Goal: Task Accomplishment & Management: Use online tool/utility

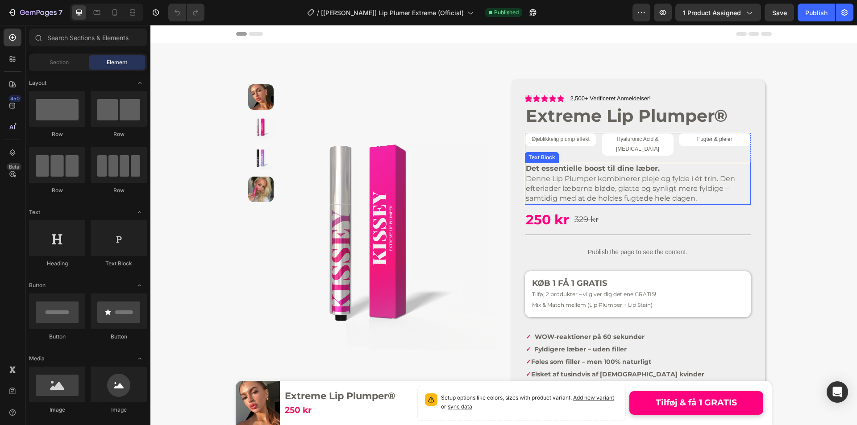
click at [566, 164] on strong "Det essentielle boost til dine læber." at bounding box center [593, 168] width 134 height 8
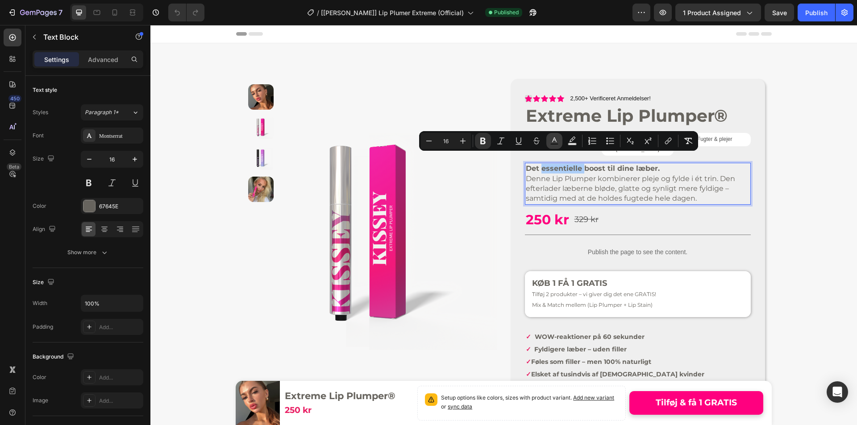
click at [556, 144] on rect "Editor contextual toolbar" at bounding box center [554, 144] width 8 height 2
type input "67645E"
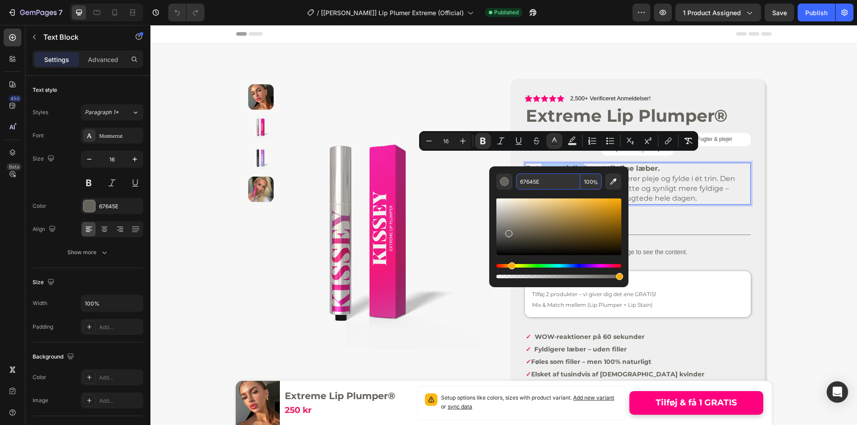
drag, startPoint x: 545, startPoint y: 184, endPoint x: 536, endPoint y: 178, distance: 11.5
click at [545, 184] on input "67645E" at bounding box center [548, 182] width 64 height 16
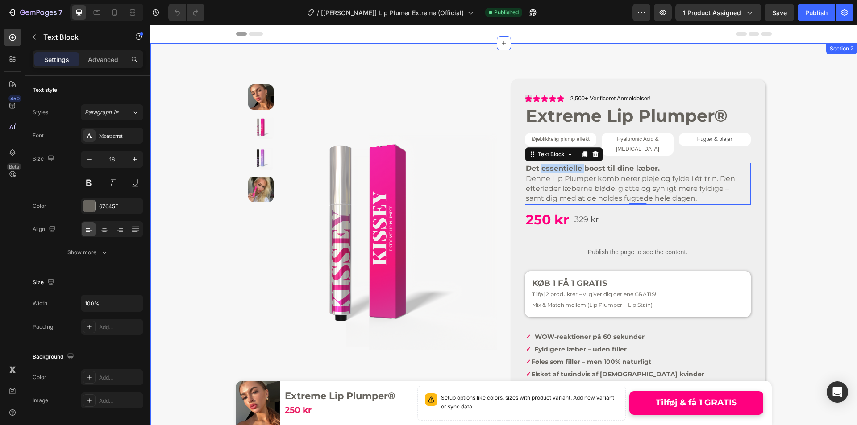
click at [520, 68] on div "Product Images Row Icon Icon Icon Icon Icon Icon List 2,500+ Verificeret Anmeld…" at bounding box center [503, 384] width 707 height 682
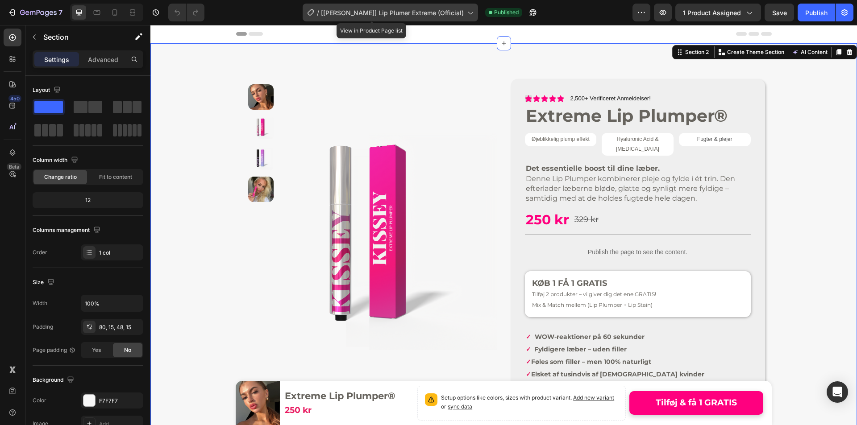
click at [397, 14] on span "[[PERSON_NAME]] Lip Plumer Extreme (Official)" at bounding box center [392, 12] width 143 height 9
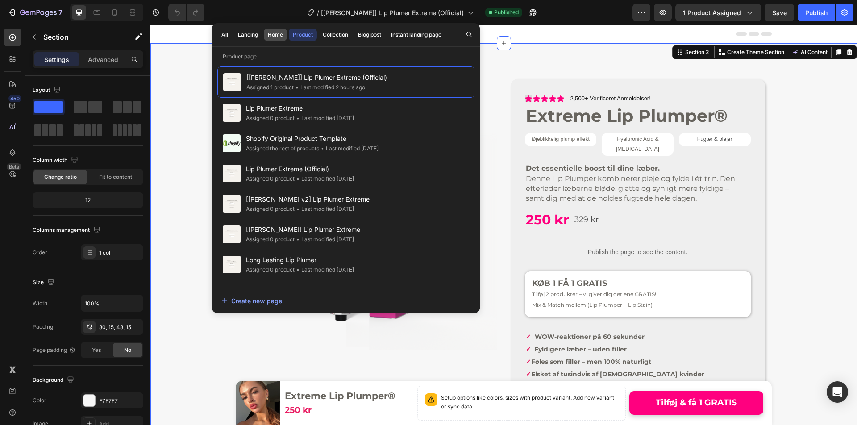
click at [271, 37] on div "Home" at bounding box center [275, 35] width 15 height 8
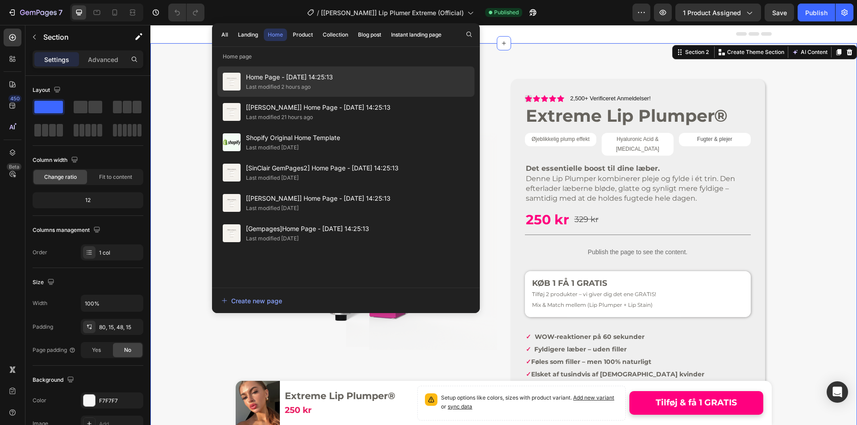
click at [277, 84] on div "Last modified 2 hours ago" at bounding box center [278, 87] width 65 height 9
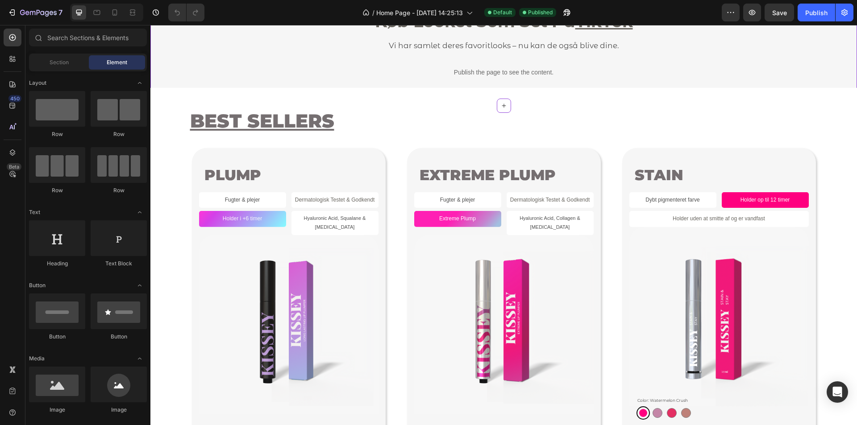
scroll to position [536, 0]
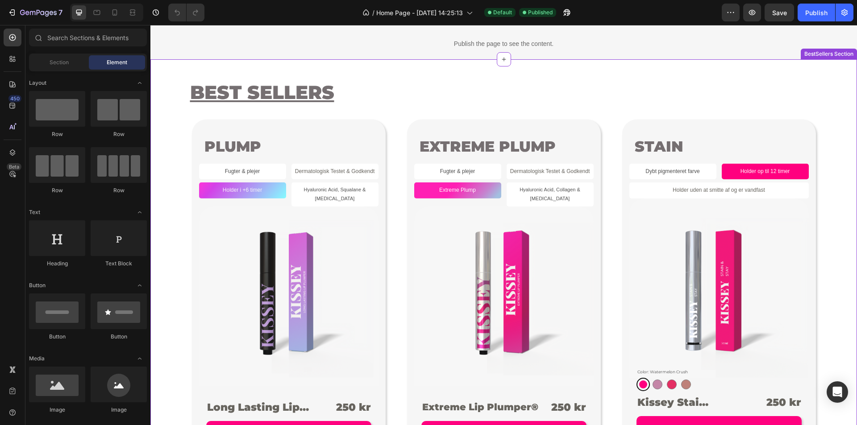
click at [446, 171] on span "Fugter & plejer" at bounding box center [457, 171] width 35 height 6
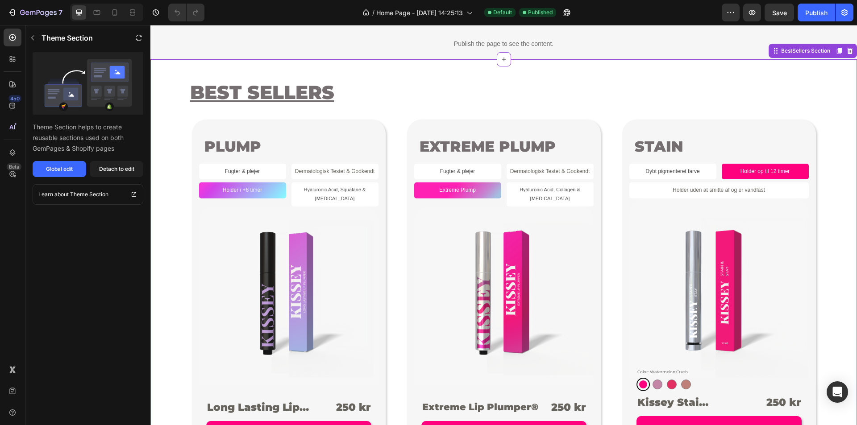
click at [456, 171] on span "Fugter & plejer" at bounding box center [457, 171] width 35 height 6
click at [58, 169] on div "Global edit" at bounding box center [59, 169] width 27 height 8
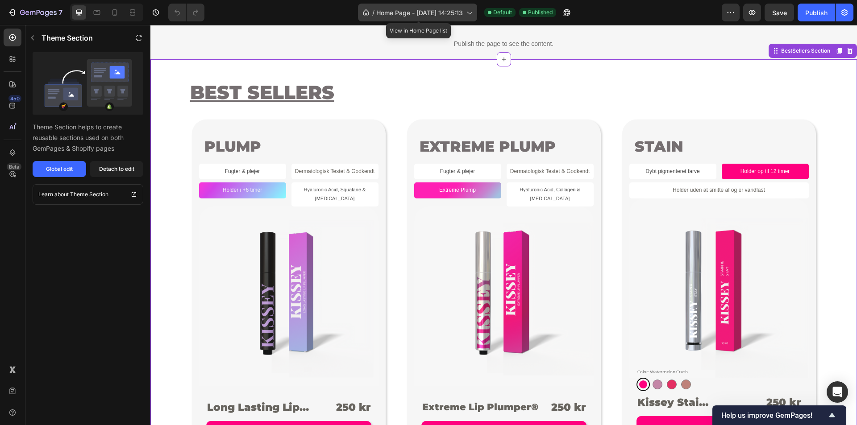
click at [435, 20] on div "/ Home Page - Jun 22, 14:25:13" at bounding box center [417, 13] width 119 height 18
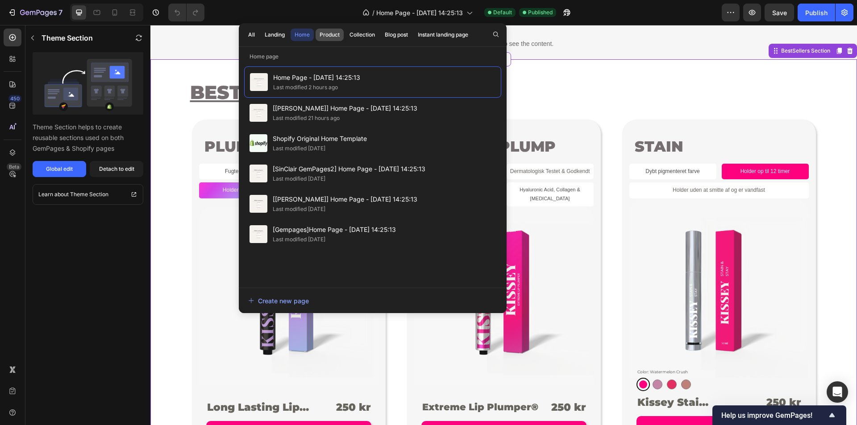
click at [321, 36] on div "Product" at bounding box center [330, 35] width 20 height 8
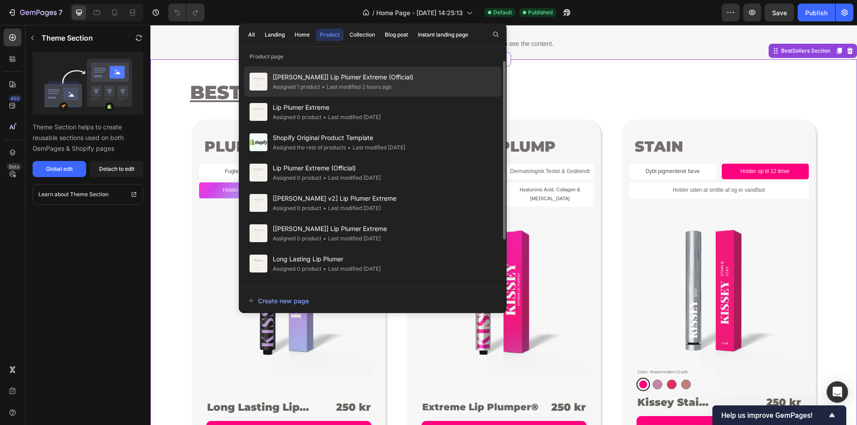
click at [336, 79] on span "[Brad] Lip Plumer Extreme (Official)" at bounding box center [343, 77] width 141 height 11
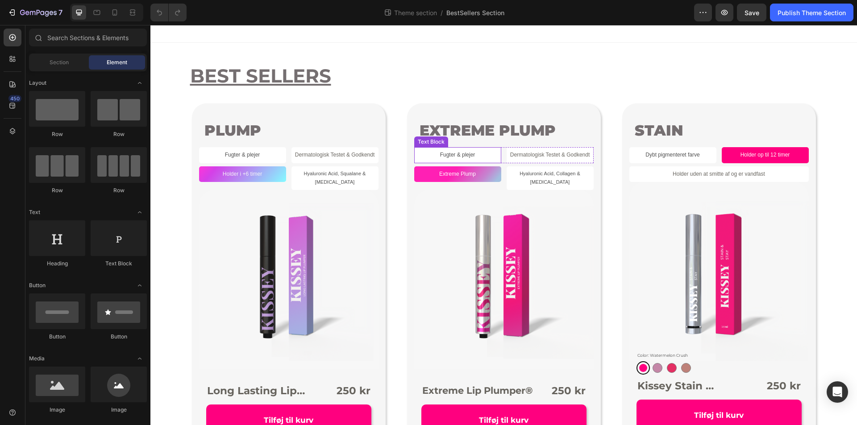
click at [451, 154] on span "Fugter & plejer" at bounding box center [457, 155] width 35 height 6
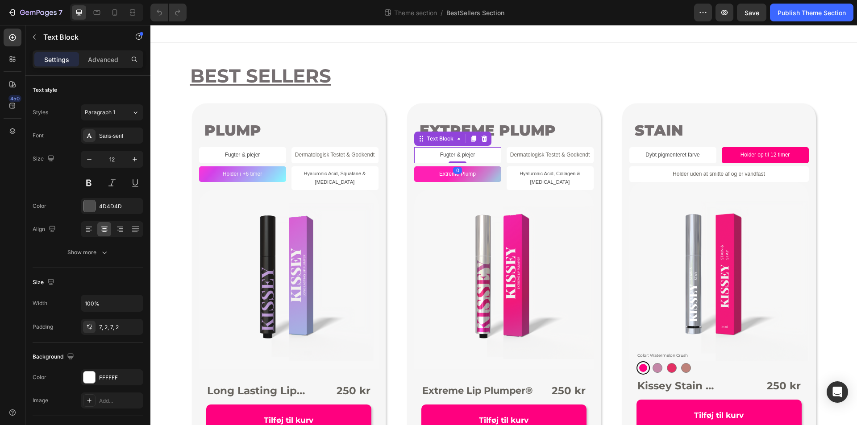
click at [450, 154] on span "Fugter & plejer" at bounding box center [457, 155] width 35 height 6
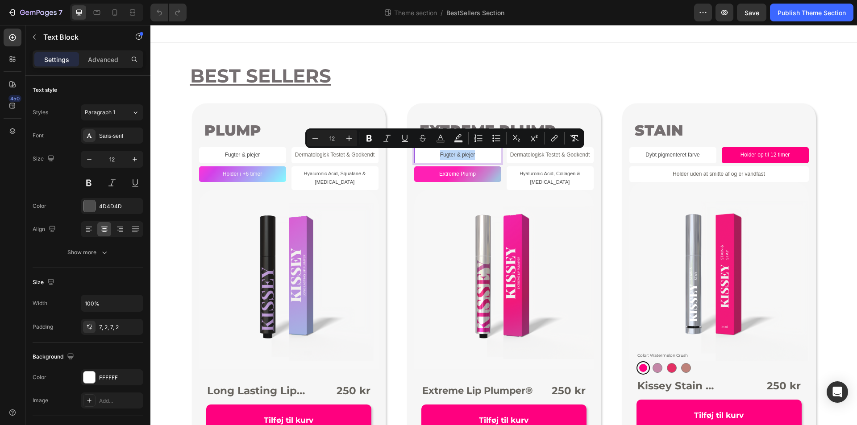
click at [450, 154] on span "Fugter & plejer" at bounding box center [457, 155] width 35 height 6
copy span "Fugter & plejer"
click at [463, 174] on span "Extreme Plump" at bounding box center [457, 174] width 37 height 6
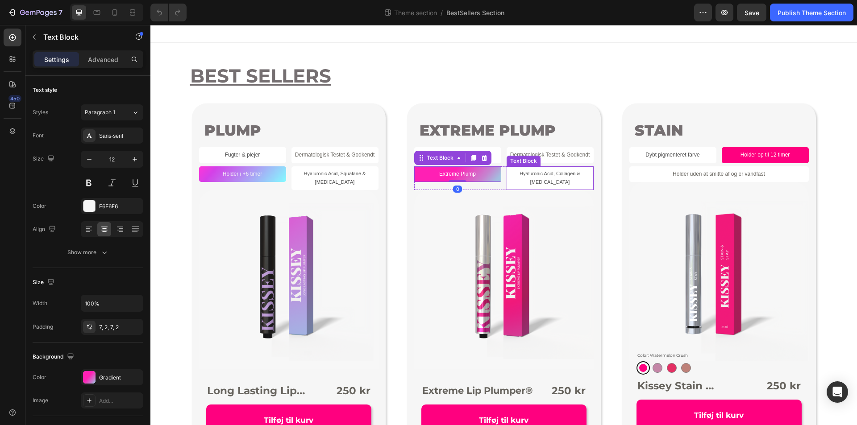
click at [533, 158] on div "Text Block" at bounding box center [523, 161] width 30 height 8
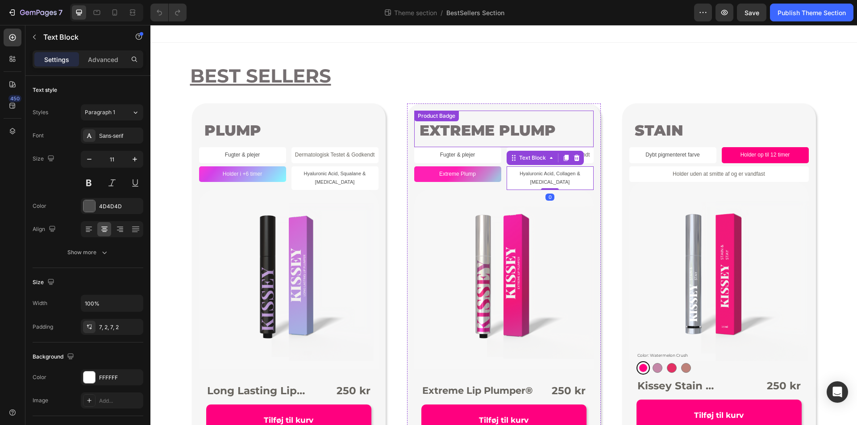
click at [566, 138] on div "EXTREME PLUMP" at bounding box center [503, 129] width 179 height 37
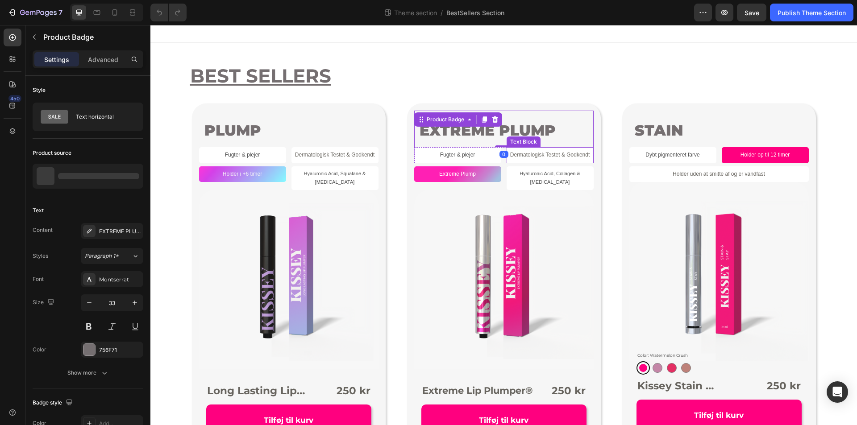
click at [568, 154] on span "Dermatologisk Testet & Godkendt" at bounding box center [550, 155] width 80 height 6
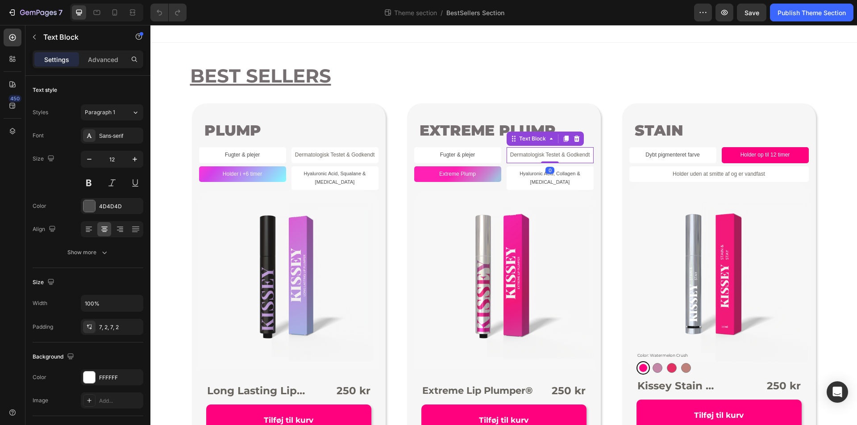
click at [562, 153] on span "Dermatologisk Testet & Godkendt" at bounding box center [550, 155] width 80 height 6
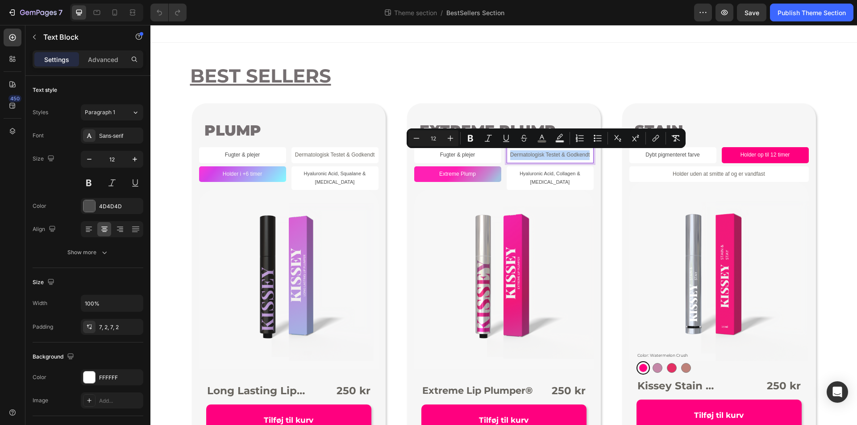
copy span "Dermatologisk Testet & Godkendt"
click at [540, 175] on p "Hyaluronic Acid, Collagen & [MEDICAL_DATA]" at bounding box center [550, 179] width 85 height 18
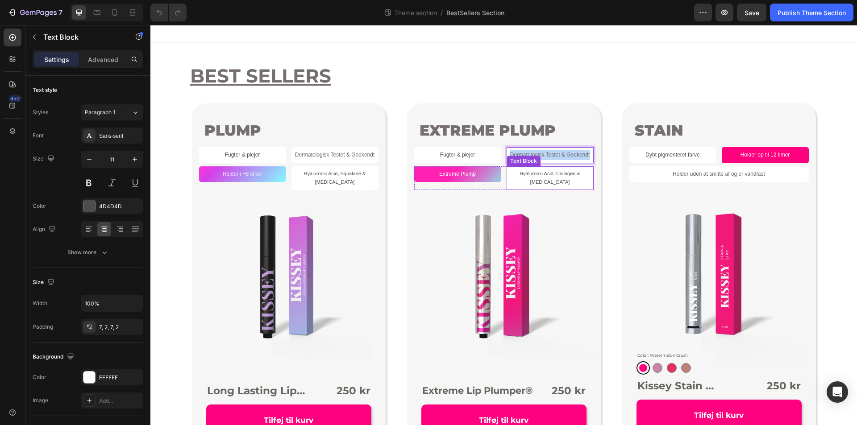
click at [540, 175] on p "Hyaluronic Acid, Collagen & [MEDICAL_DATA]" at bounding box center [550, 179] width 85 height 18
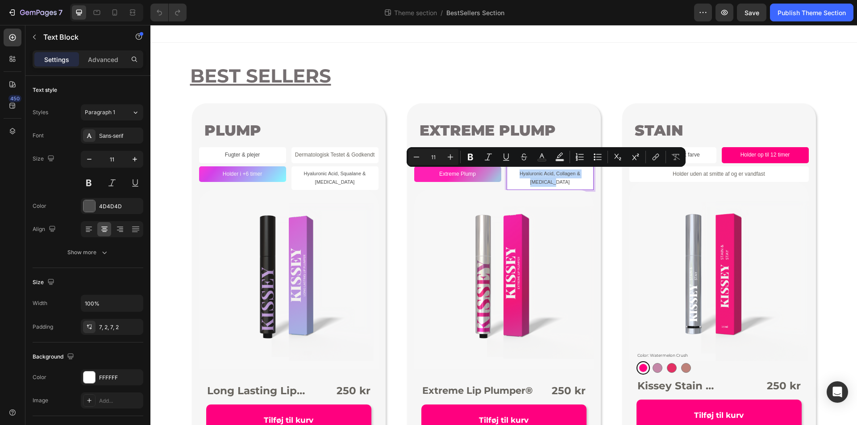
copy p "Hyaluronic Acid, Collagen & [MEDICAL_DATA]"
click at [543, 73] on h2 "BEST SELLERS" at bounding box center [503, 76] width 629 height 26
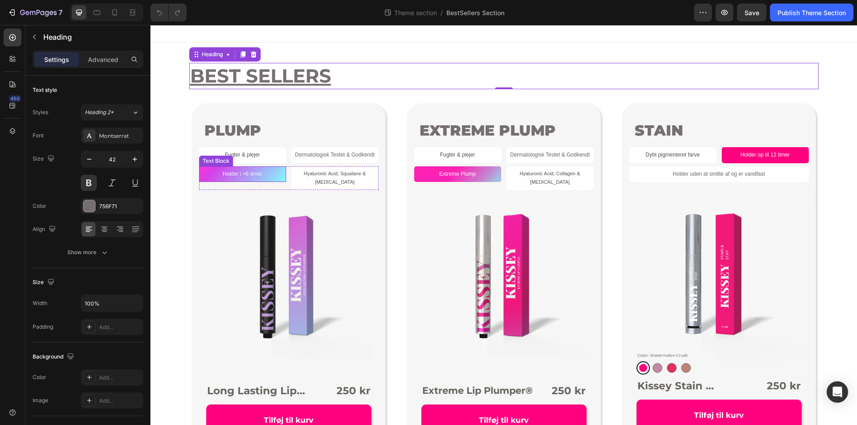
click at [252, 172] on p "Holder i +6 timer" at bounding box center [242, 175] width 85 height 10
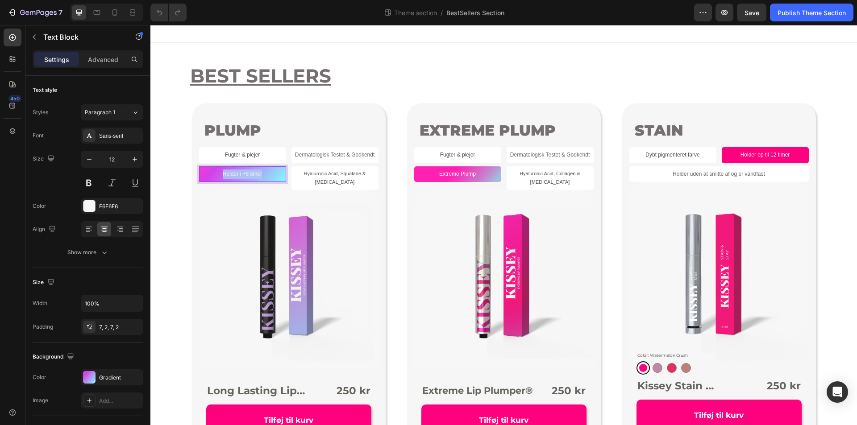
click at [252, 172] on p "Holder i +6 timer" at bounding box center [242, 175] width 85 height 10
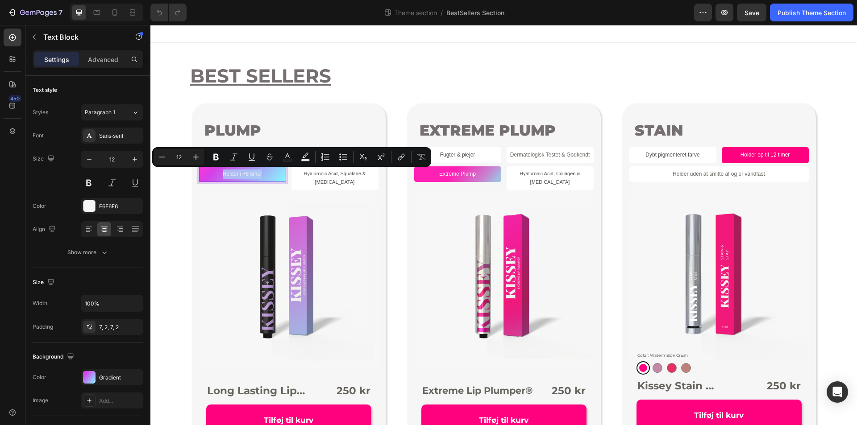
copy p "Holder i +6 timer"
click at [367, 61] on div "BEST SELLERS Heading Row PLUMP Product Badge Fugter & plejer Text Block Dermato…" at bounding box center [503, 262] width 707 height 438
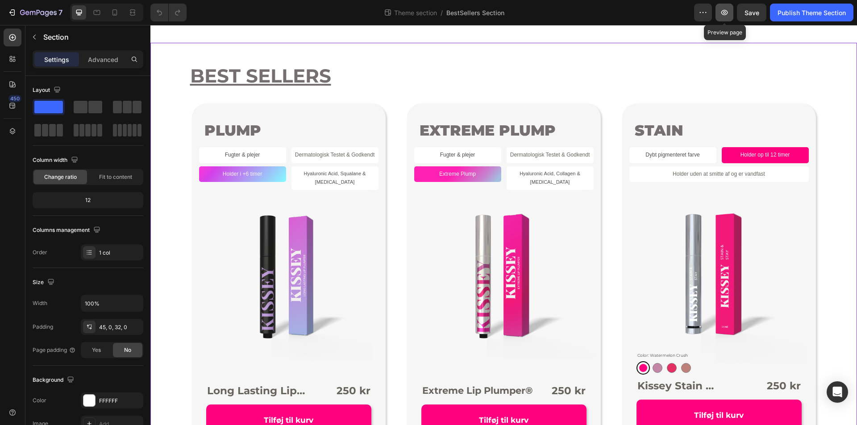
click at [720, 9] on icon "button" at bounding box center [724, 12] width 9 height 9
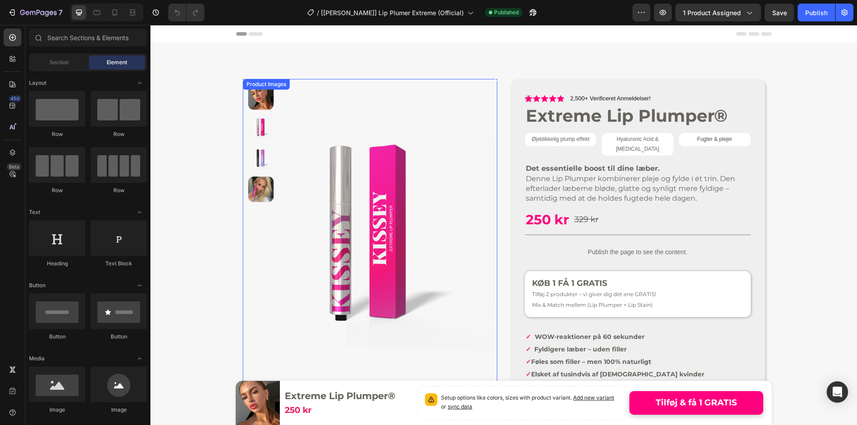
click at [262, 188] on img at bounding box center [260, 189] width 25 height 25
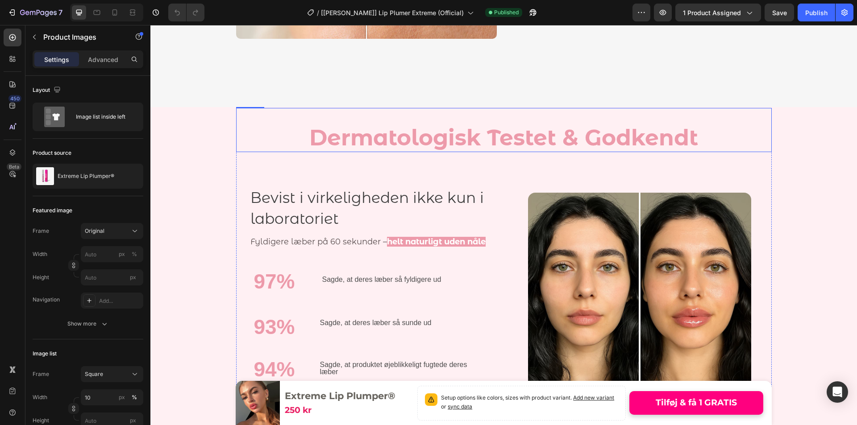
scroll to position [1473, 0]
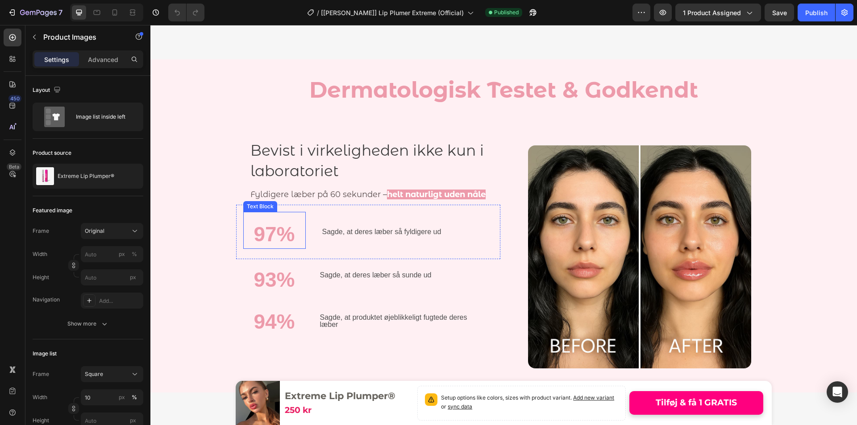
click at [267, 232] on strong "97%" at bounding box center [274, 234] width 41 height 23
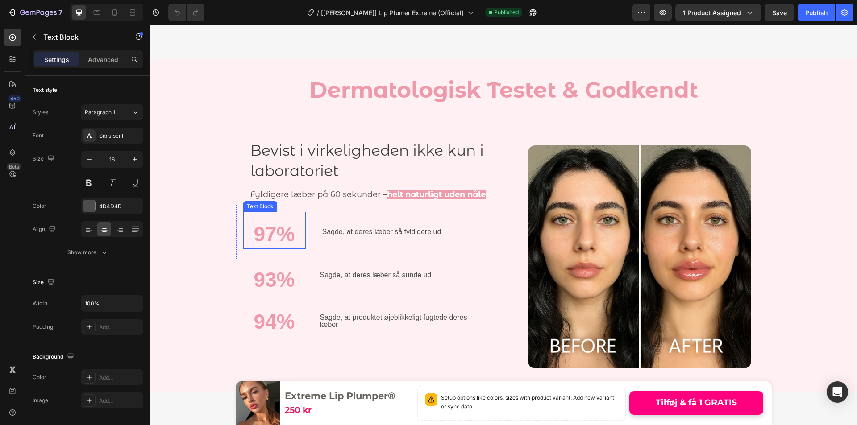
click at [267, 232] on strong "97%" at bounding box center [274, 234] width 41 height 23
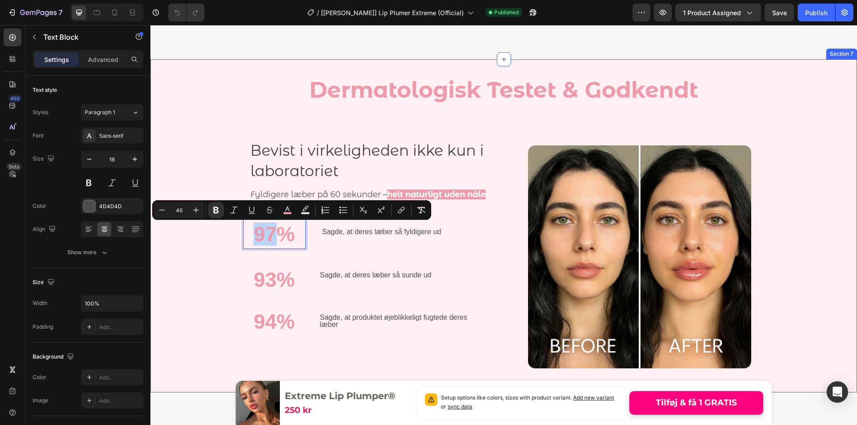
click at [227, 165] on div "Dermatologisk Testet & Godkendt Heading Bevist i virkeligheden ikke kun i labor…" at bounding box center [503, 219] width 707 height 318
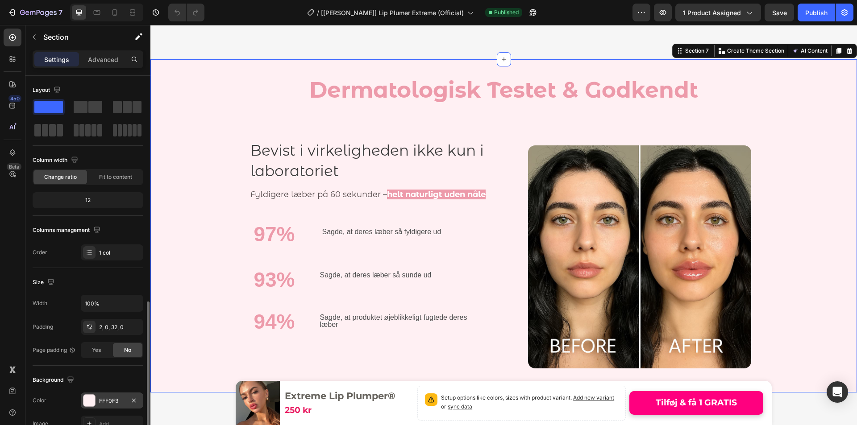
scroll to position [170, 0]
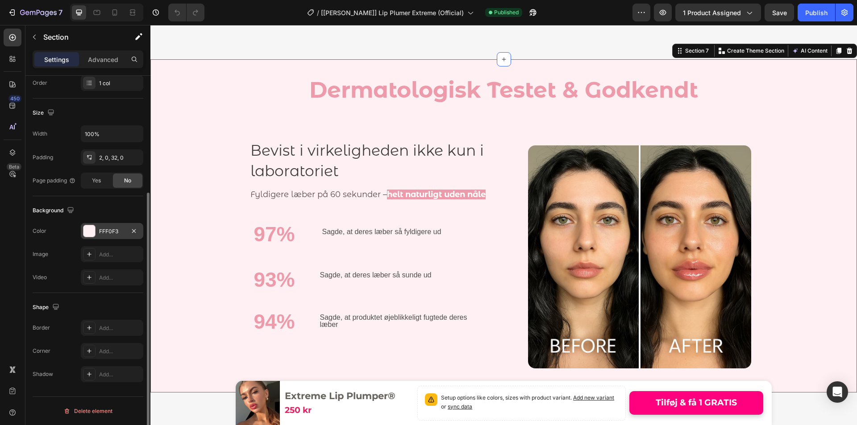
click at [112, 236] on div "FFF0F3" at bounding box center [112, 231] width 62 height 16
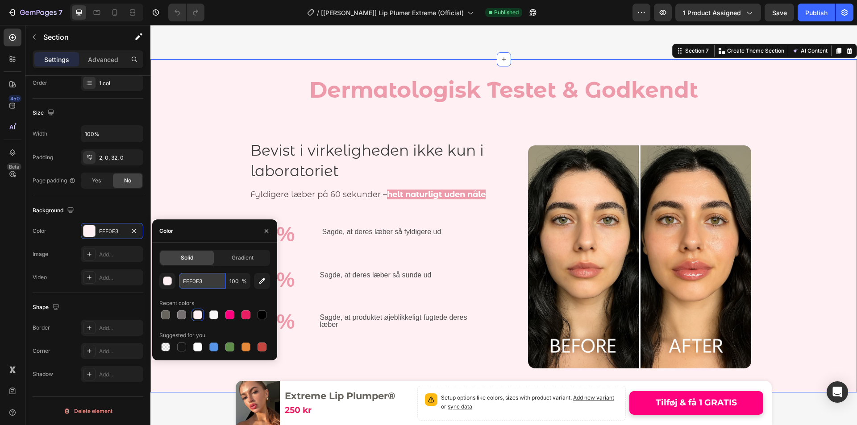
click at [185, 281] on input "FFF0F3" at bounding box center [202, 281] width 46 height 16
click at [224, 155] on div "Dermatologisk Testet & Godkendt Heading Bevist i virkeligheden ikke kun i labor…" at bounding box center [503, 219] width 707 height 318
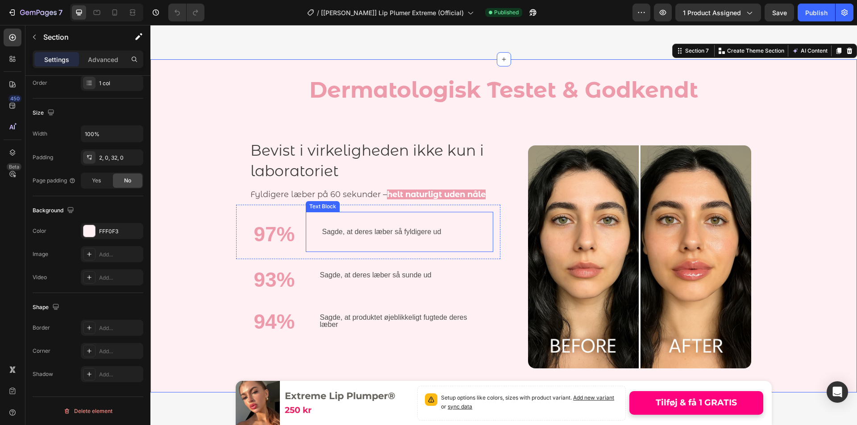
click at [339, 230] on p "Sagde, at deres læber så fyldigere ud" at bounding box center [399, 232] width 154 height 7
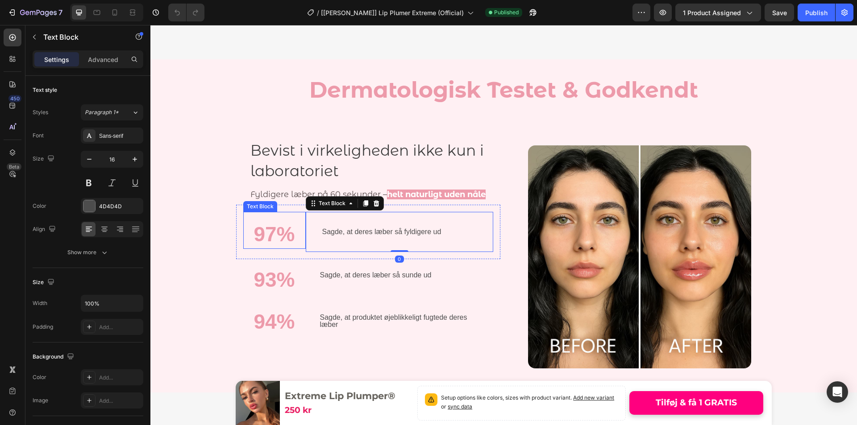
click at [267, 237] on strong "97%" at bounding box center [274, 234] width 41 height 23
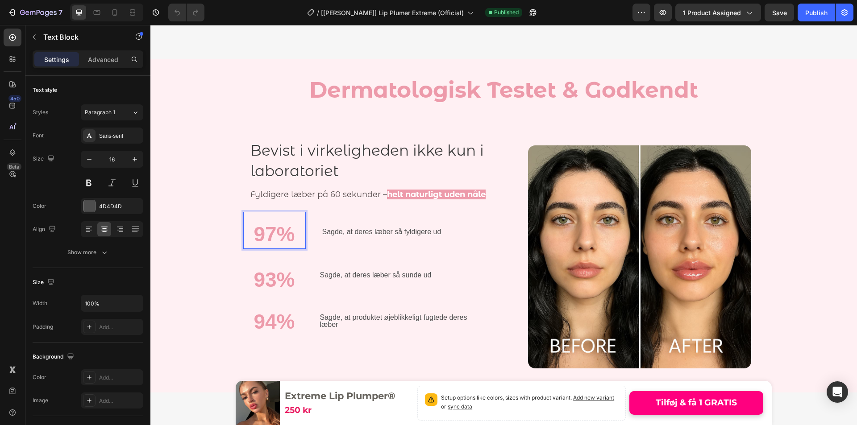
click at [267, 237] on strong "97%" at bounding box center [274, 234] width 41 height 23
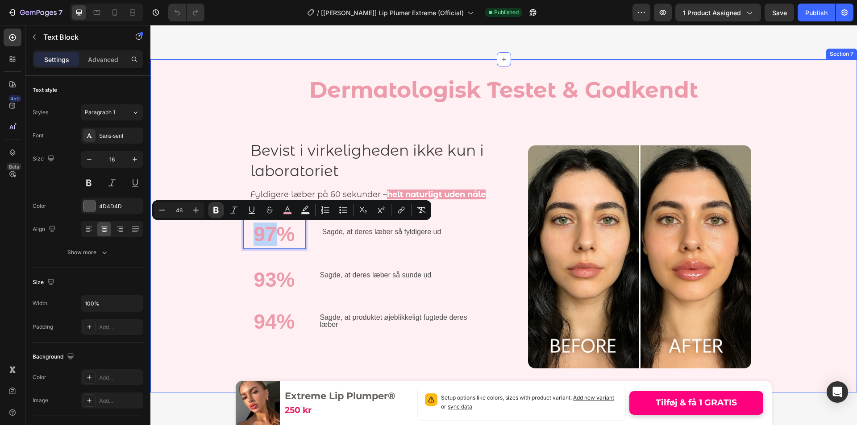
click at [221, 140] on div "Dermatologisk Testet & Godkendt Heading Bevist i virkeligheden ikke kun i labor…" at bounding box center [503, 219] width 707 height 318
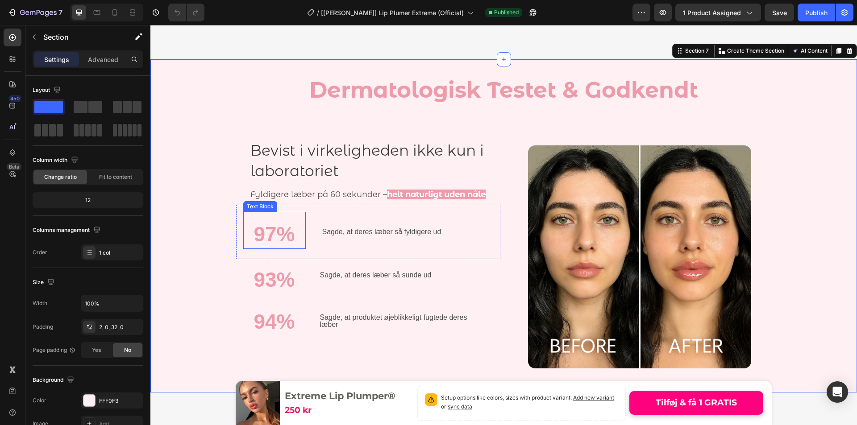
click at [275, 240] on strong "97%" at bounding box center [274, 234] width 41 height 23
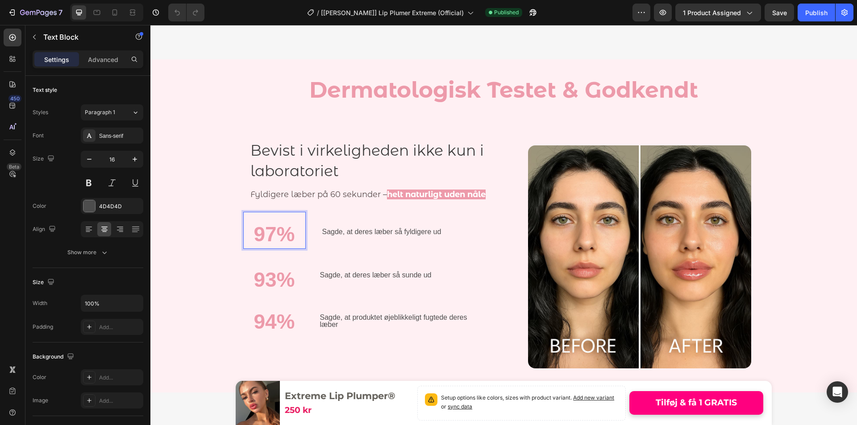
click at [266, 229] on strong "97%" at bounding box center [274, 234] width 41 height 23
click at [266, 230] on strong "97%" at bounding box center [274, 234] width 41 height 23
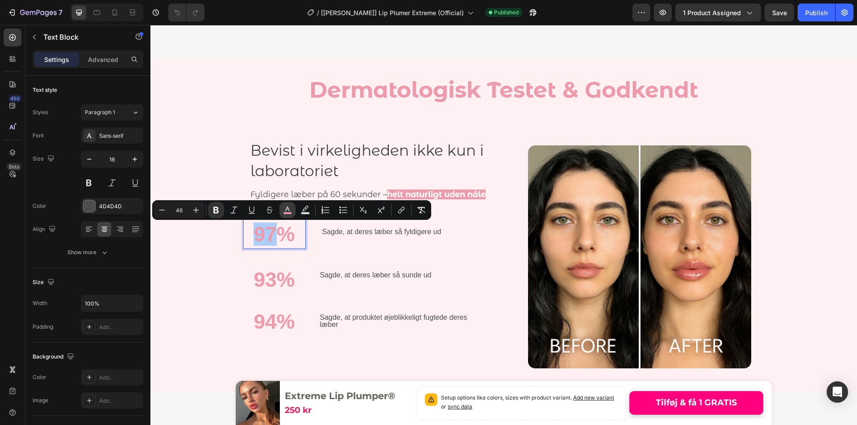
click at [288, 212] on rect "Editor contextual toolbar" at bounding box center [287, 213] width 8 height 2
type input "ED9AAA"
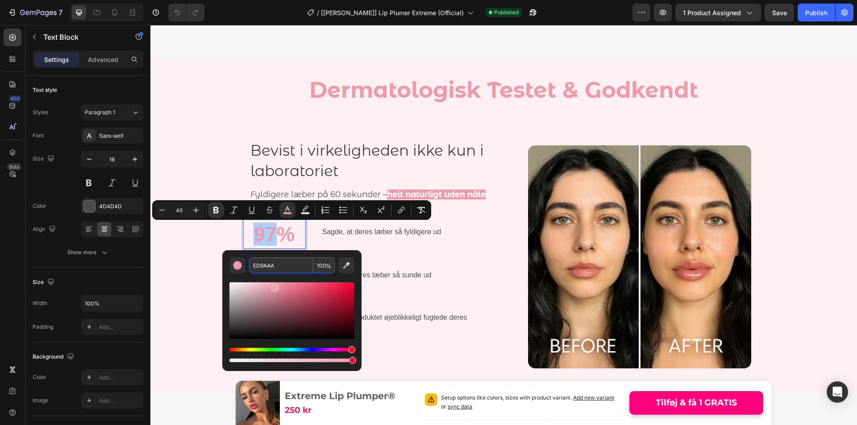
click at [280, 263] on input "ED9AAA" at bounding box center [281, 266] width 64 height 16
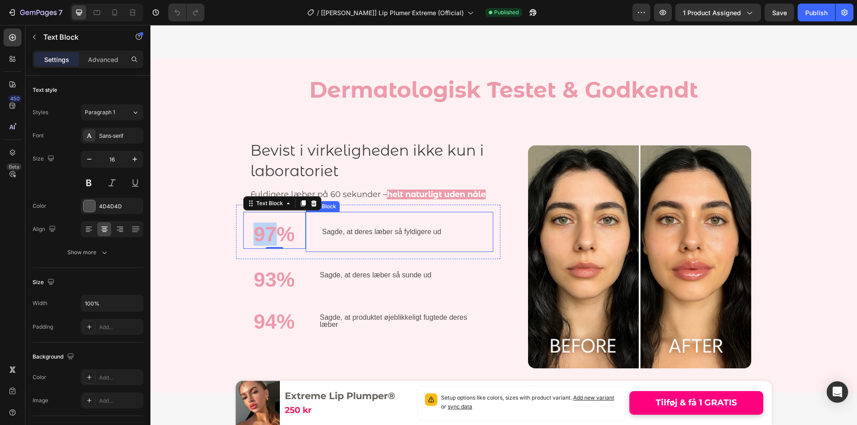
click at [415, 228] on div "Sagde, at deres læber så fyldigere ud Text Block" at bounding box center [399, 232] width 187 height 40
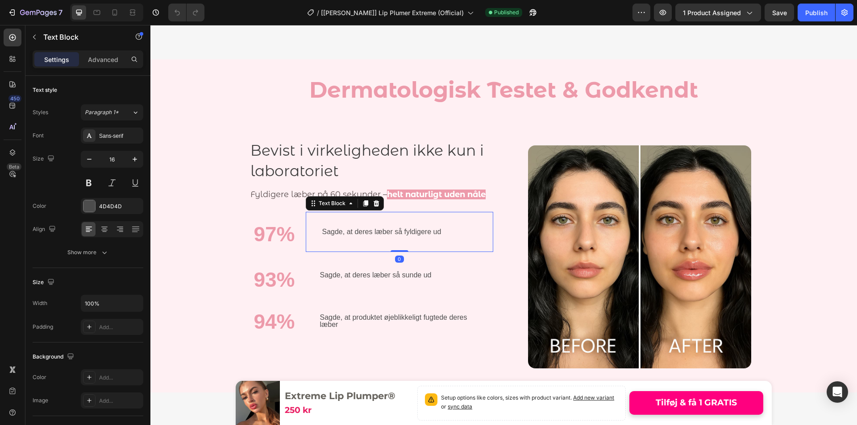
click at [406, 232] on p "Sagde, at deres læber så fyldigere ud" at bounding box center [399, 232] width 154 height 7
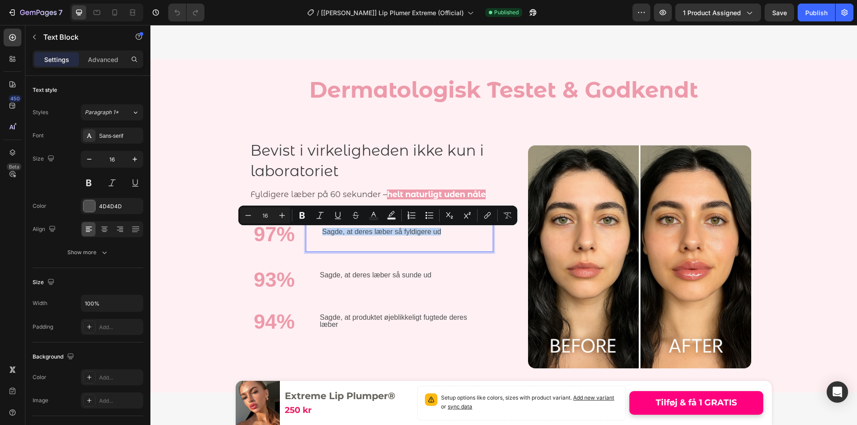
copy p "Sagde, at deres læber så fyldigere ud"
click at [368, 279] on p "Sagde, at deres læber så sunde ud" at bounding box center [399, 275] width 159 height 7
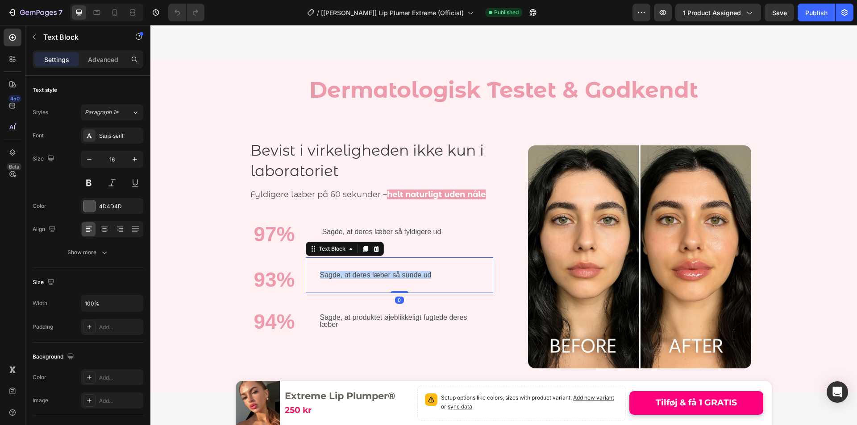
click at [368, 279] on p "Sagde, at deres læber så sunde ud" at bounding box center [399, 275] width 159 height 7
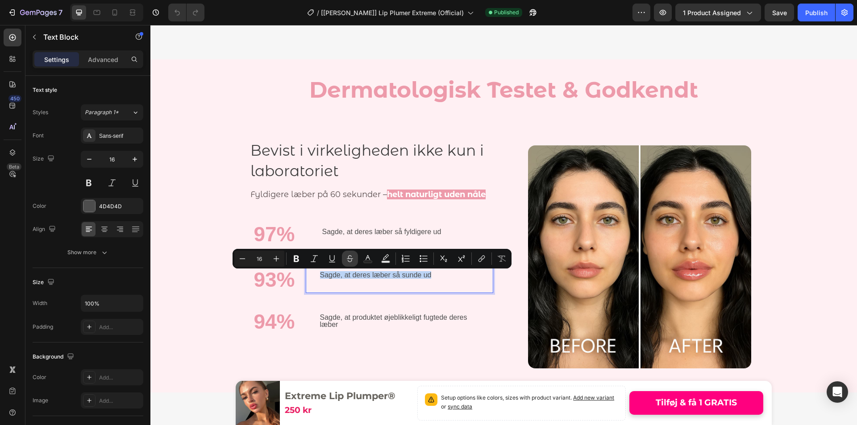
copy p "Sagde, at deres læber så sunde ud"
click at [352, 321] on p "Sagde, at produktet øjeblikkeligt fugtede deres læber" at bounding box center [399, 321] width 159 height 14
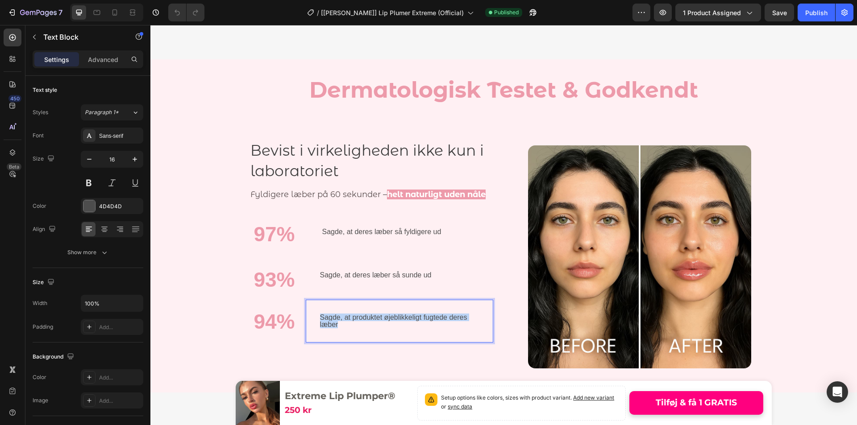
click at [352, 321] on p "Sagde, at produktet øjeblikkeligt fugtede deres læber" at bounding box center [399, 321] width 159 height 14
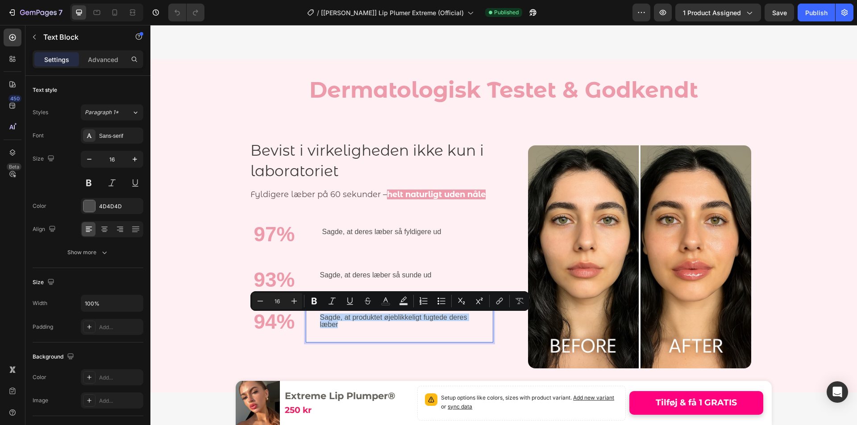
copy p "Sagde, at produktet øjeblikkeligt fugtede deres læber"
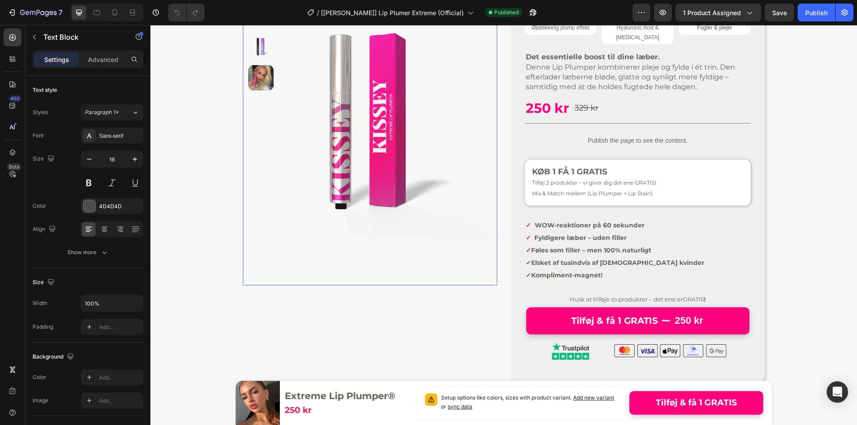
scroll to position [45, 0]
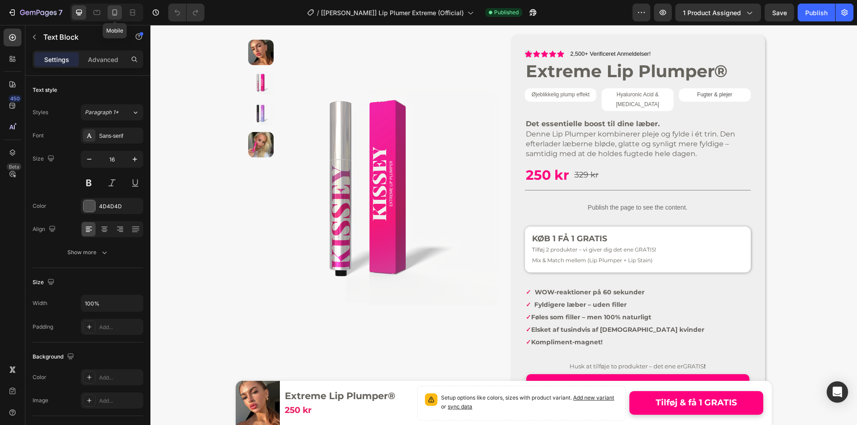
click at [115, 18] on div at bounding box center [115, 12] width 14 height 14
type input "14"
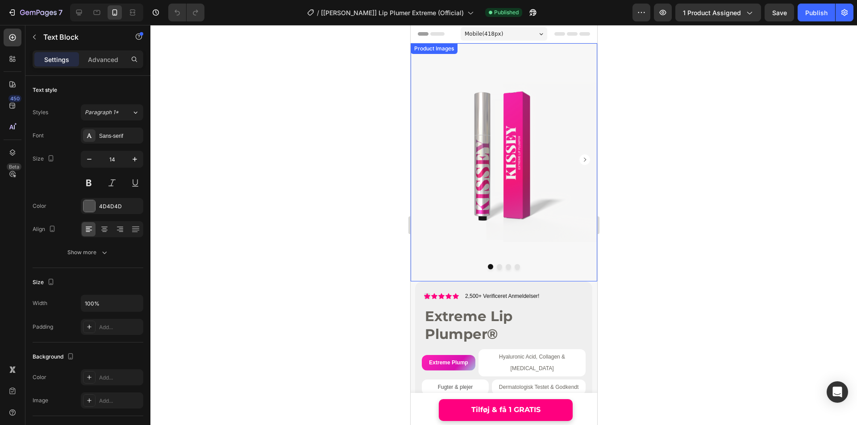
click at [499, 172] on img at bounding box center [503, 159] width 187 height 233
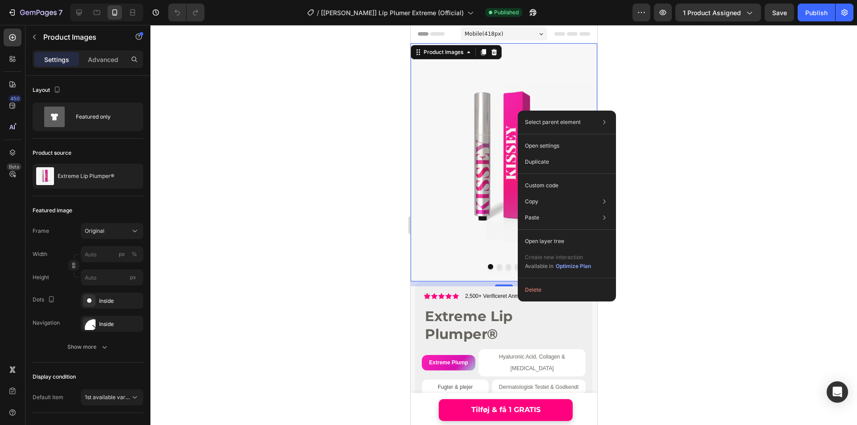
click at [338, 183] on div at bounding box center [503, 225] width 707 height 400
